Goal: Obtain resource: Download file/media

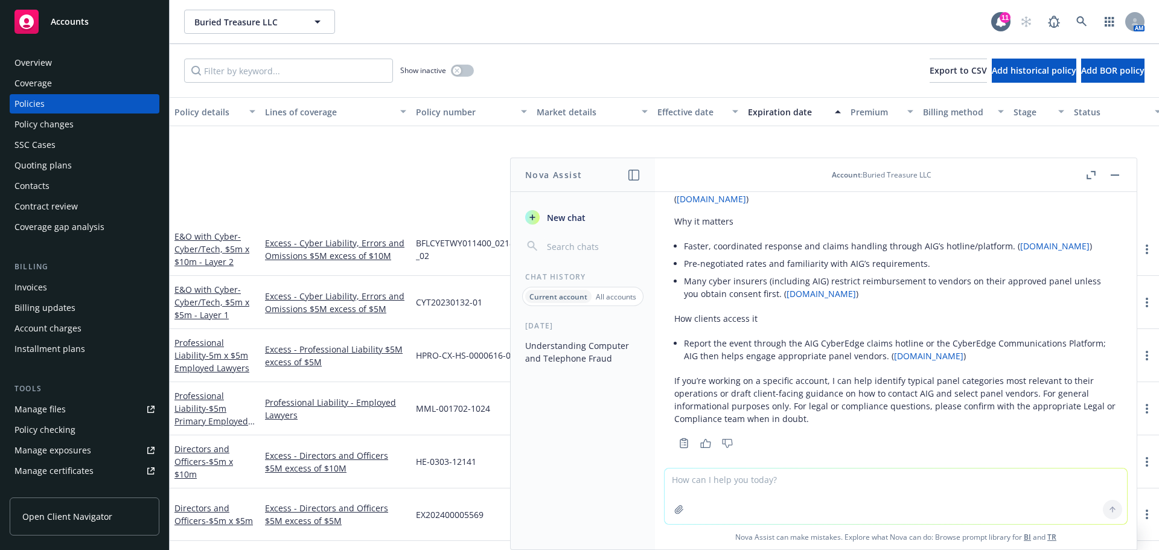
scroll to position [181, 0]
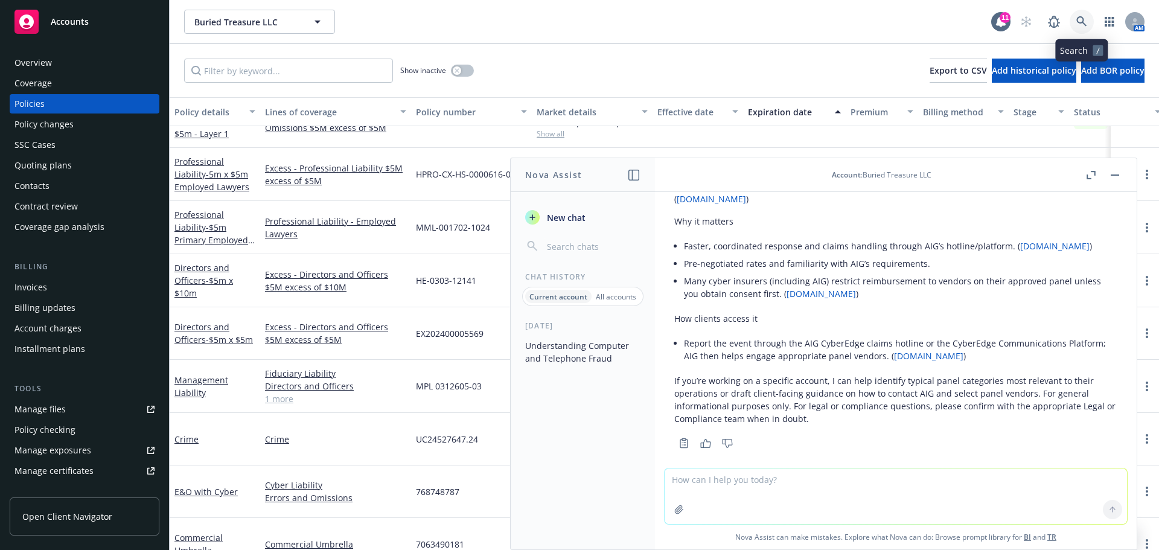
click at [1087, 16] on link at bounding box center [1082, 22] width 24 height 24
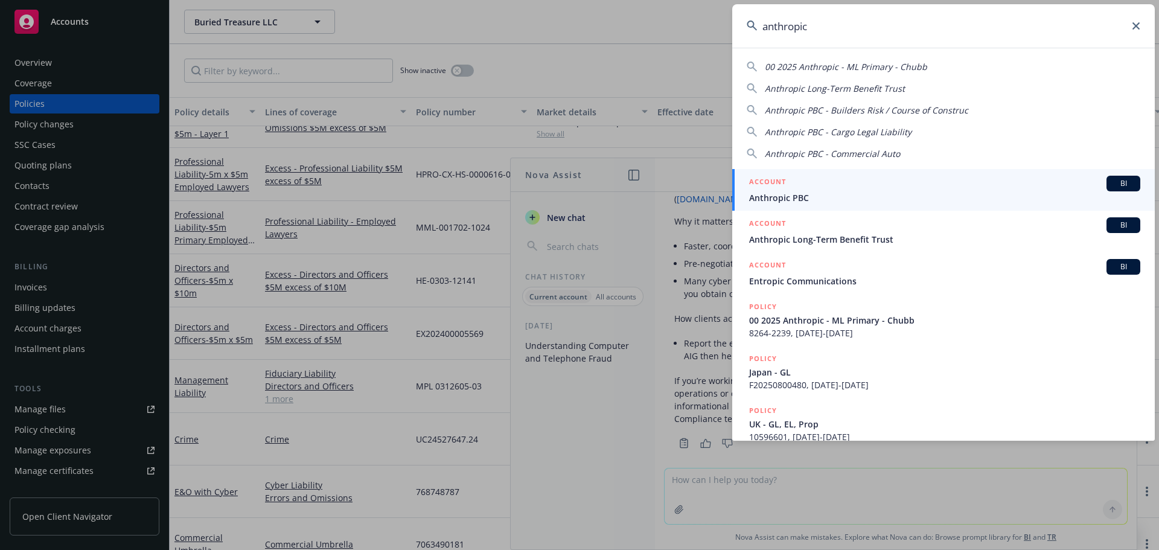
type input "anthropic"
click at [1010, 177] on div "ACCOUNT BI" at bounding box center [944, 184] width 391 height 16
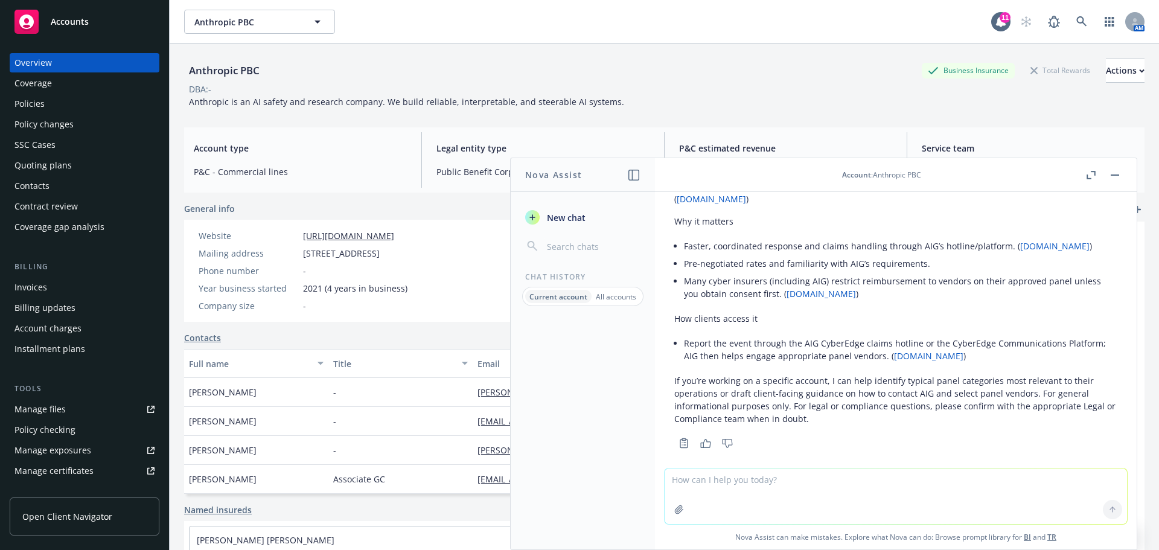
click at [25, 105] on div "Policies" at bounding box center [29, 103] width 30 height 19
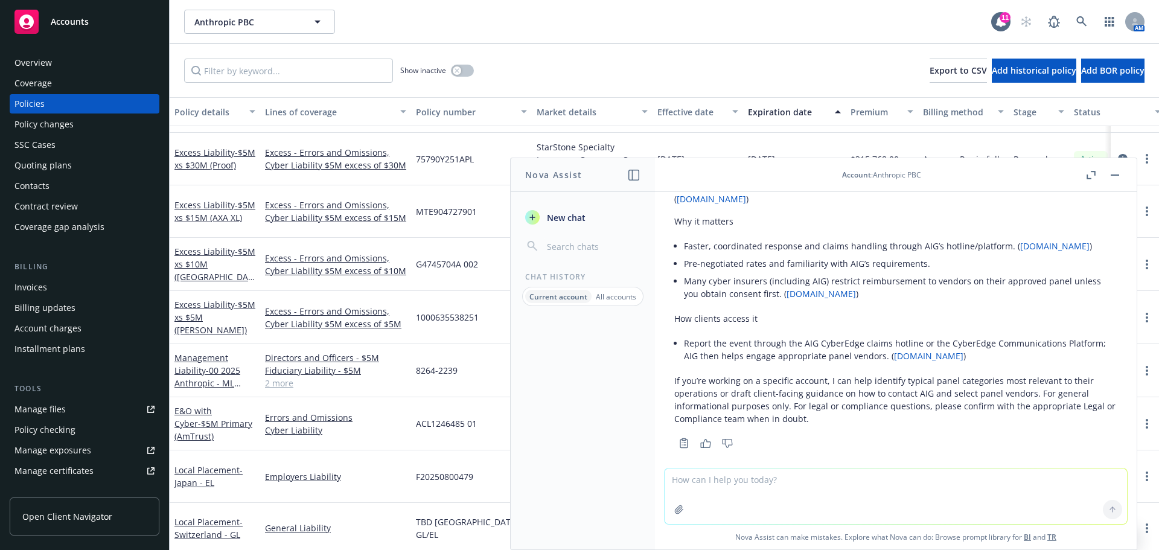
scroll to position [905, 0]
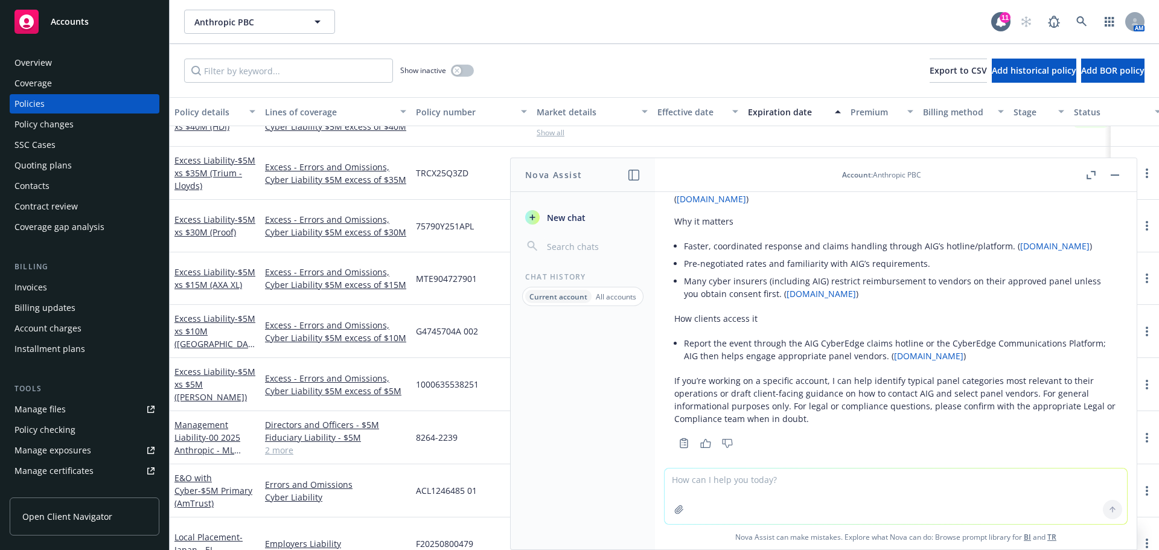
click at [1112, 173] on button "button" at bounding box center [1115, 175] width 14 height 14
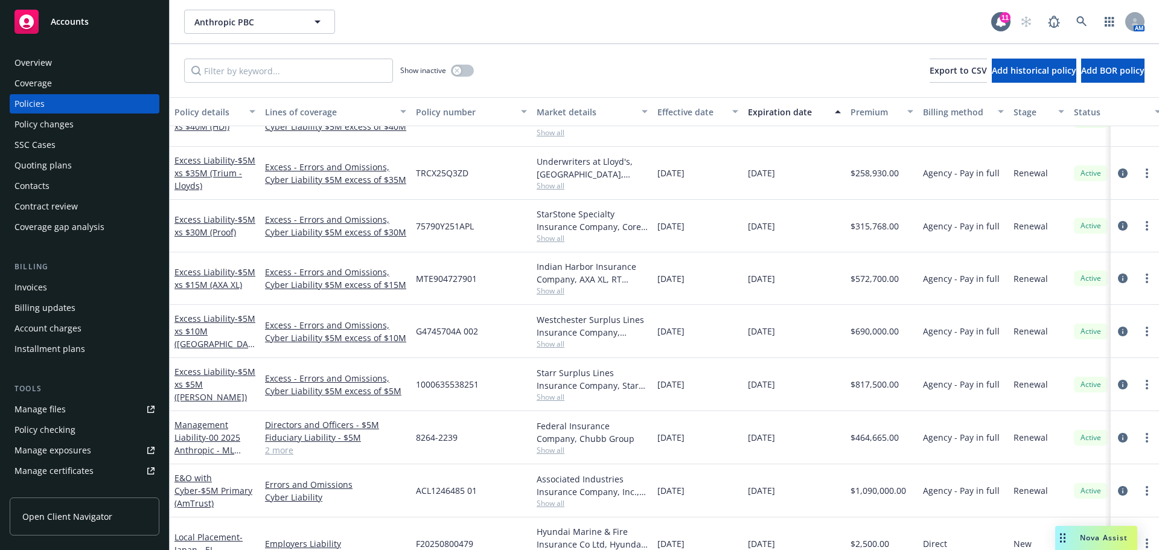
scroll to position [966, 0]
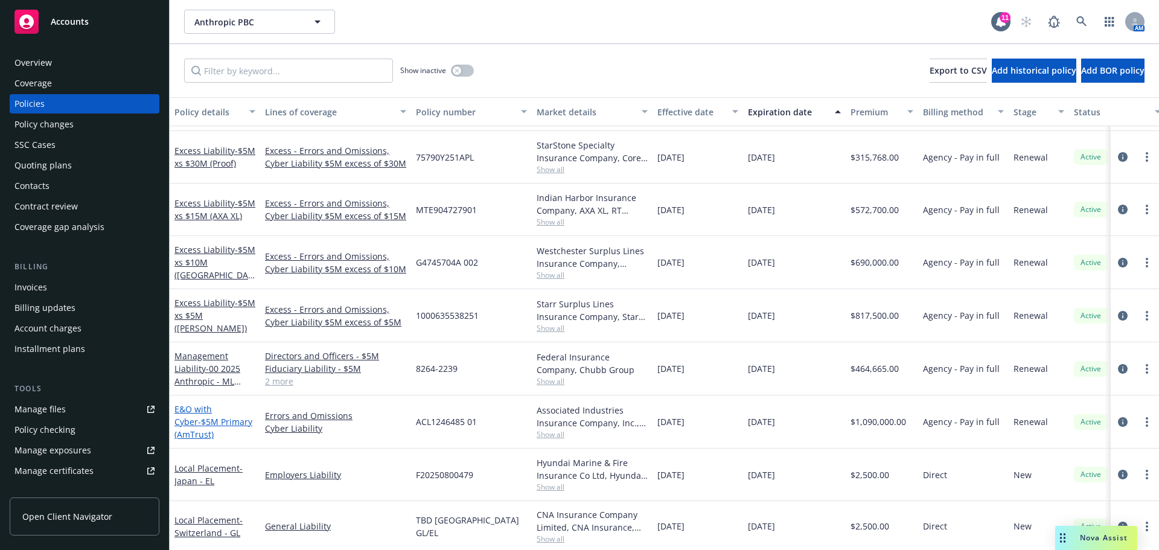
click at [214, 407] on link "E&O with Cyber - $5M Primary (AmTrust)" at bounding box center [213, 421] width 78 height 37
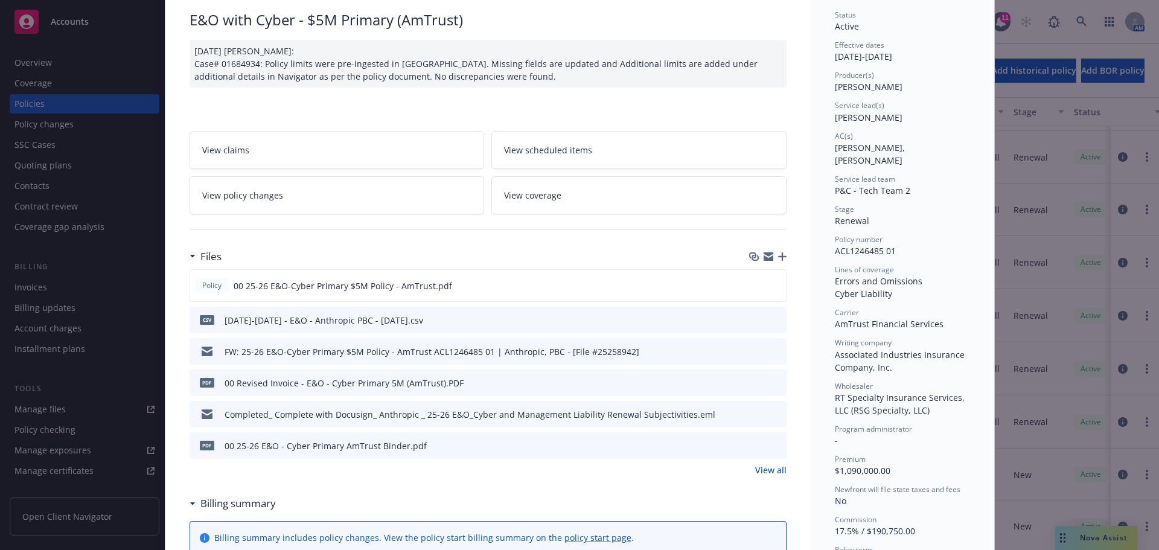
scroll to position [121, 0]
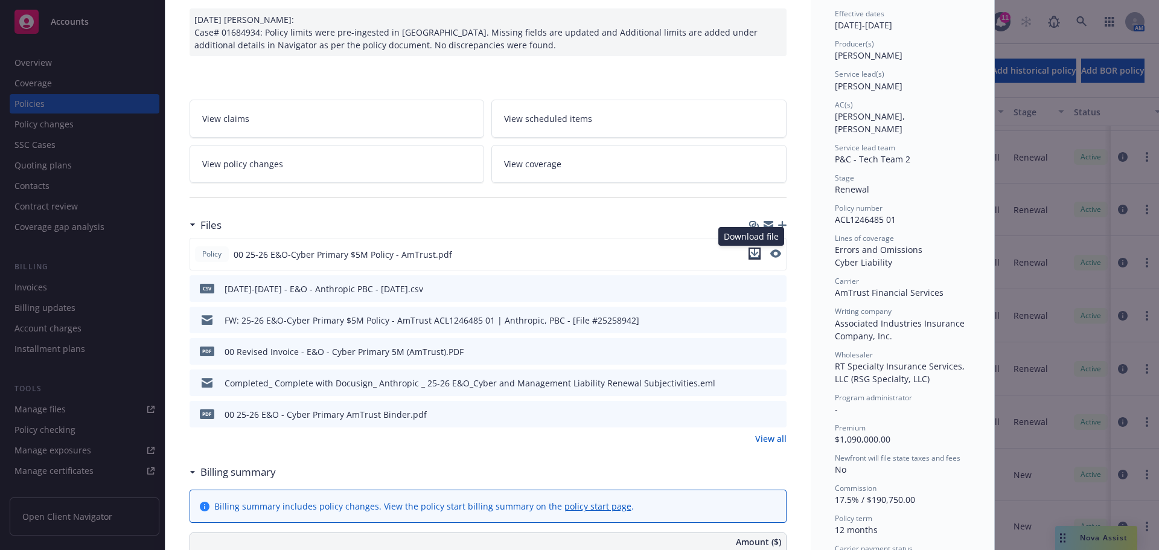
click at [750, 253] on icon "download file" at bounding box center [754, 252] width 8 height 7
click at [54, 28] on div "Policy E&O with Cyber - $5M Primary (AmTrust) [DATE] [PERSON_NAME]: Case# 01684…" at bounding box center [579, 275] width 1159 height 550
click at [45, 45] on div "Policy E&O with Cyber - $5M Primary (AmTrust) [DATE] [PERSON_NAME]: Case# 01684…" at bounding box center [579, 275] width 1159 height 550
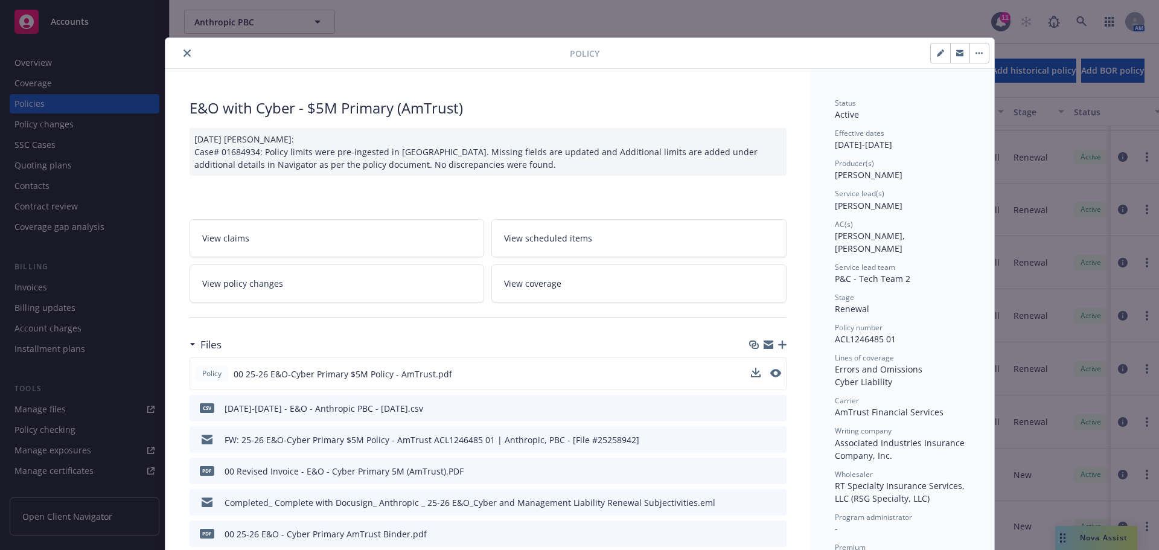
scroll to position [0, 0]
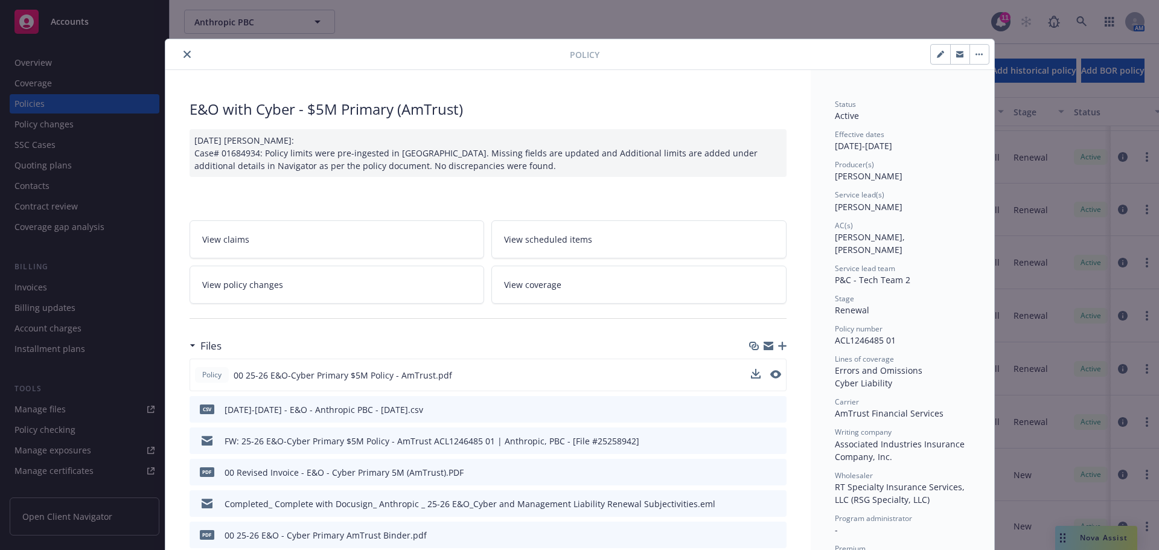
click at [188, 51] on button "close" at bounding box center [187, 54] width 14 height 14
